Goal: Information Seeking & Learning: Learn about a topic

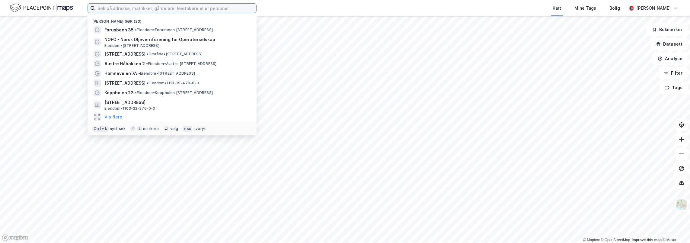
click at [192, 8] on input at bounding box center [175, 8] width 161 height 9
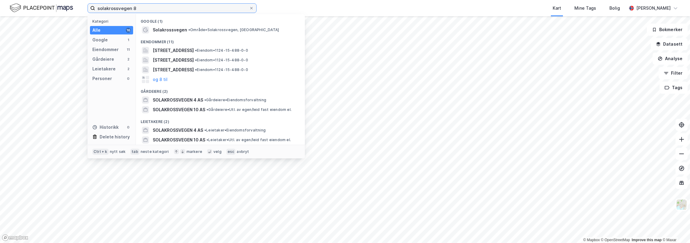
type input "solakrossvegen 8"
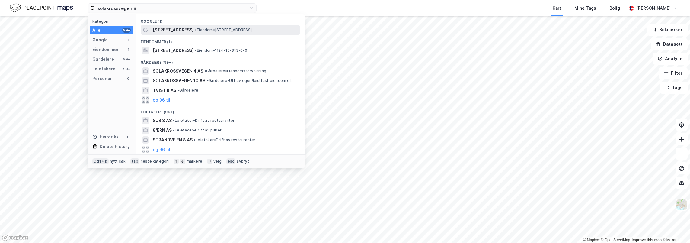
click at [206, 29] on span "• Eiendom • [STREET_ADDRESS]" at bounding box center [223, 29] width 57 height 5
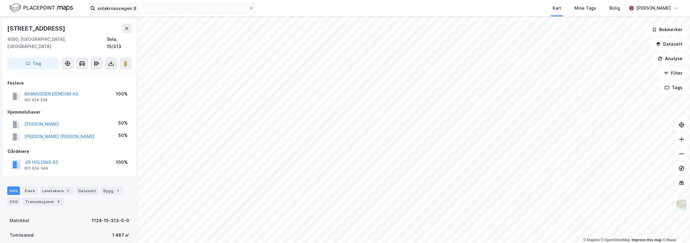
click at [33, 30] on div "[STREET_ADDRESS]" at bounding box center [36, 29] width 59 height 10
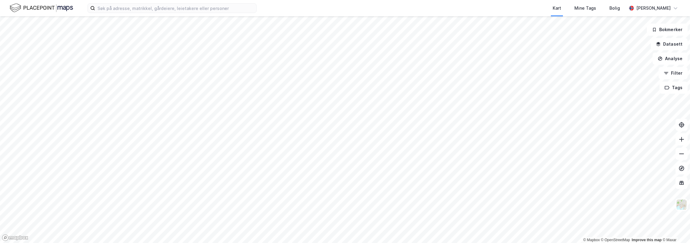
click at [80, 12] on div "Kart Mine Tags [PERSON_NAME] © Mapbox © OpenStreetMap Improve this map © Maxar …" at bounding box center [345, 121] width 690 height 243
click at [79, 0] on html "Kart Mine Tags [PERSON_NAME] © Mapbox © OpenStreetMap Improve this map © Maxar …" at bounding box center [345, 121] width 690 height 243
click at [127, 4] on div "Kart Mine Tags [PERSON_NAME] © Mapbox © OpenStreetMap Improve this map © Maxar …" at bounding box center [345, 121] width 690 height 243
click at [153, 13] on div "Kart Mine Tags Bolig Gisle Obrestad © Mapbox © OpenStreetMap Improve this map ©…" at bounding box center [345, 121] width 690 height 243
